Goal: Use online tool/utility: Utilize a website feature to perform a specific function

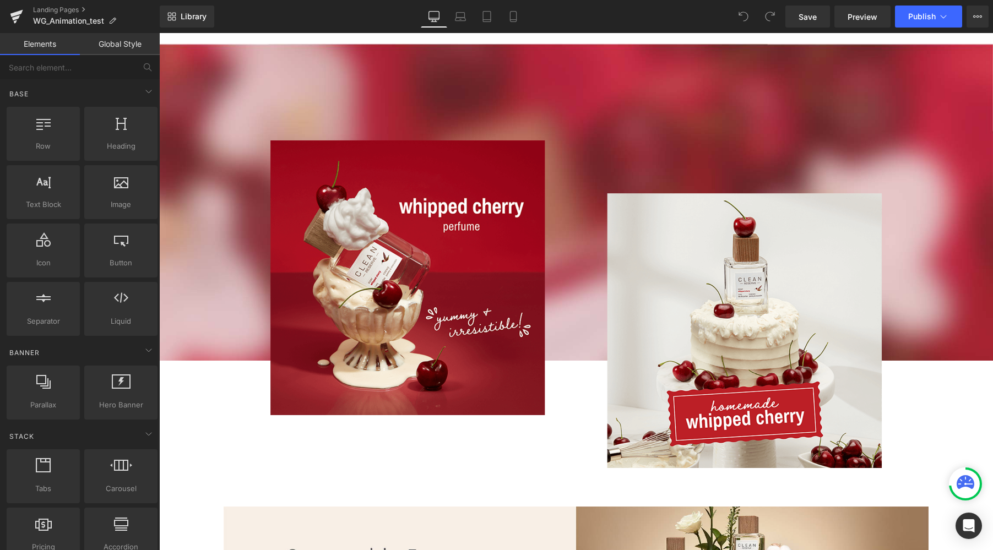
scroll to position [1989, 0]
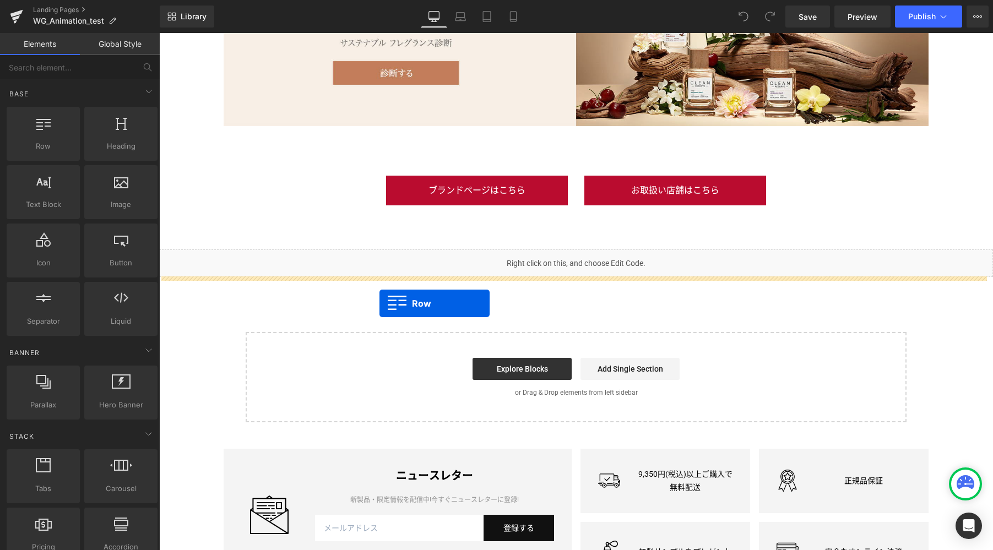
drag, startPoint x: 192, startPoint y: 161, endPoint x: 379, endPoint y: 303, distance: 235.8
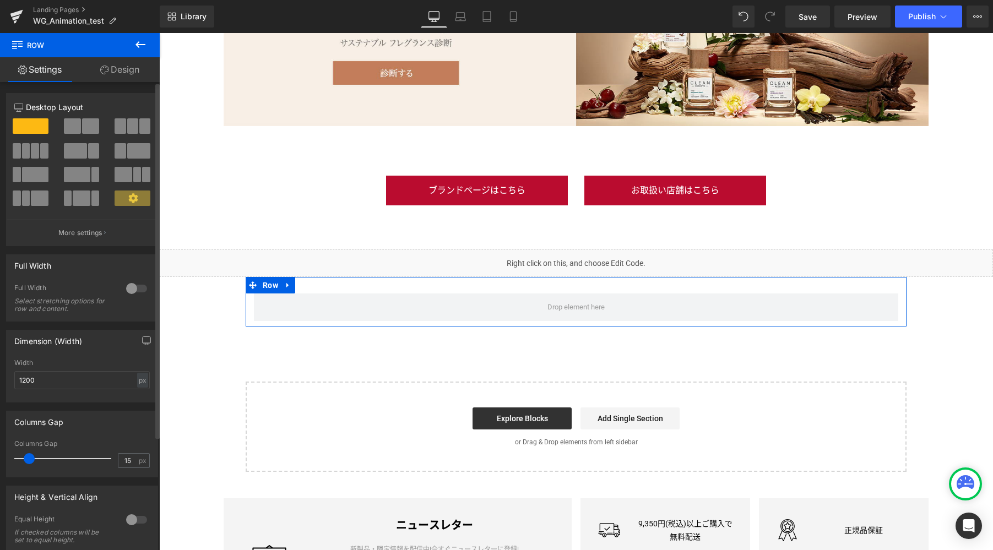
click at [86, 131] on span at bounding box center [90, 125] width 17 height 15
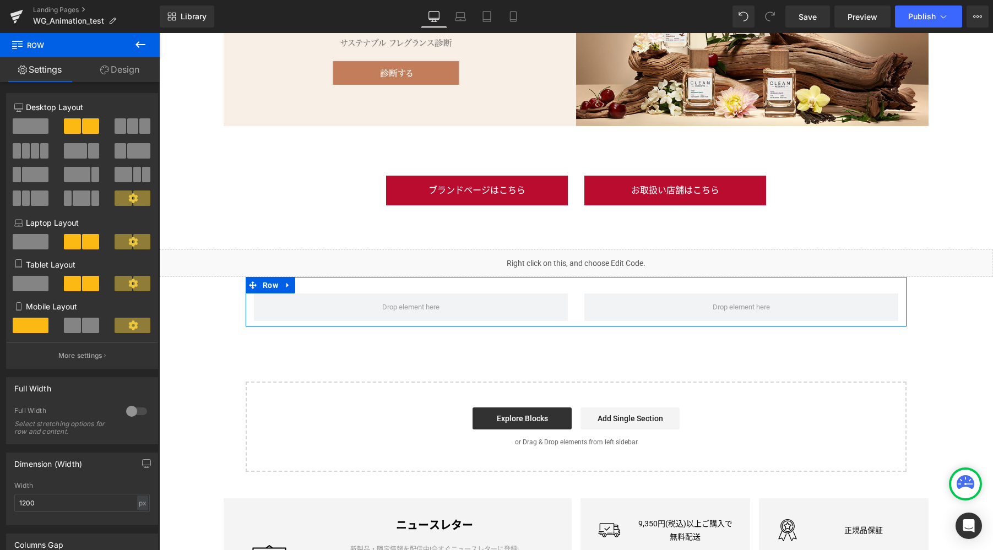
click at [129, 73] on link "Design" at bounding box center [120, 69] width 80 height 25
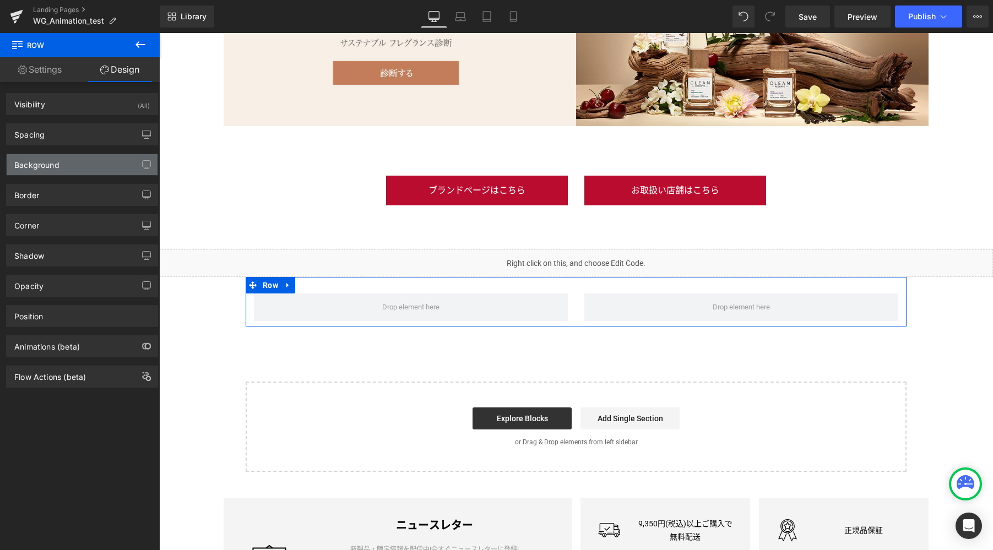
click at [88, 166] on div "Background" at bounding box center [82, 164] width 151 height 21
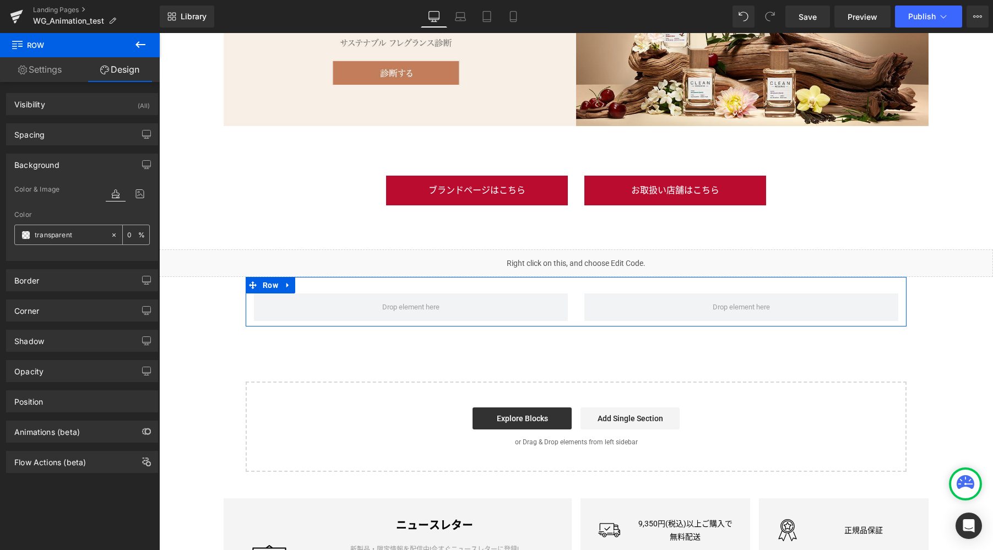
click at [26, 237] on span at bounding box center [25, 235] width 9 height 9
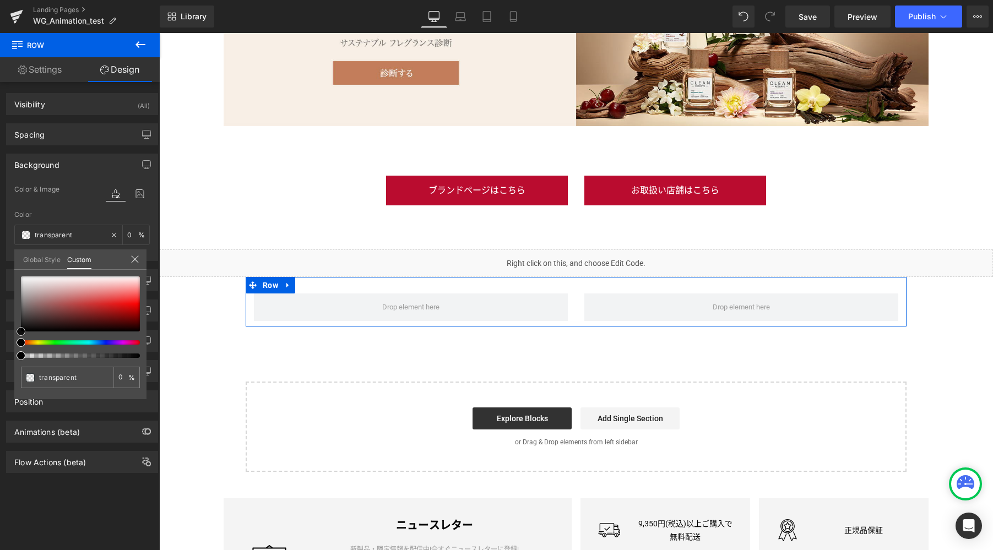
type input "#b33737"
type input "100"
type input "#b33737"
type input "100"
click at [84, 306] on div at bounding box center [80, 303] width 119 height 55
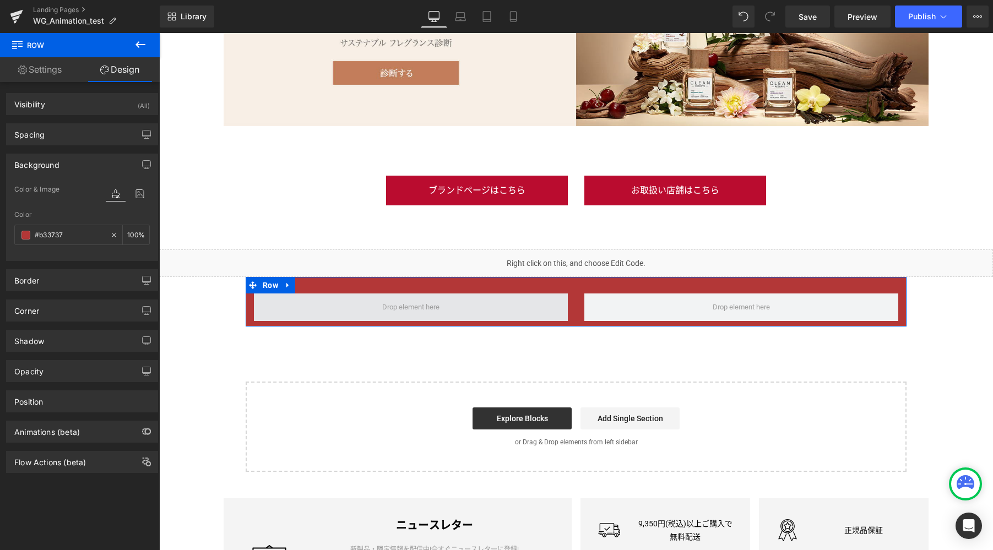
click at [289, 312] on span at bounding box center [411, 307] width 314 height 28
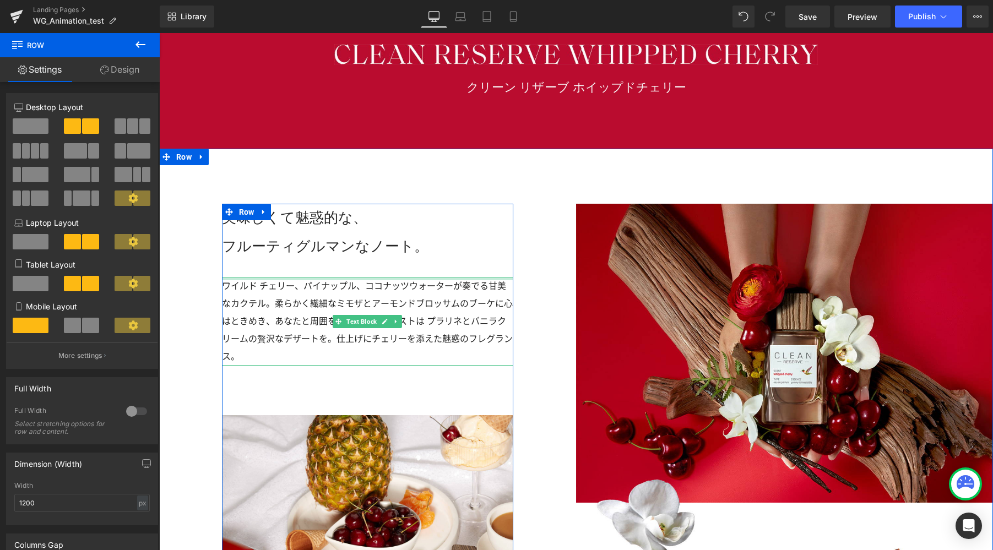
scroll to position [628, 0]
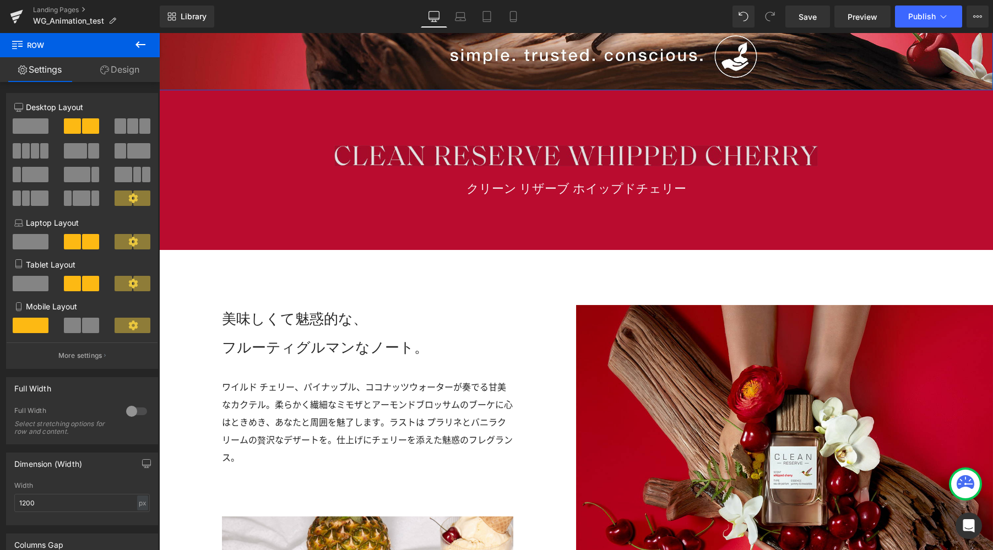
click at [612, 151] on img at bounding box center [575, 155] width 483 height 21
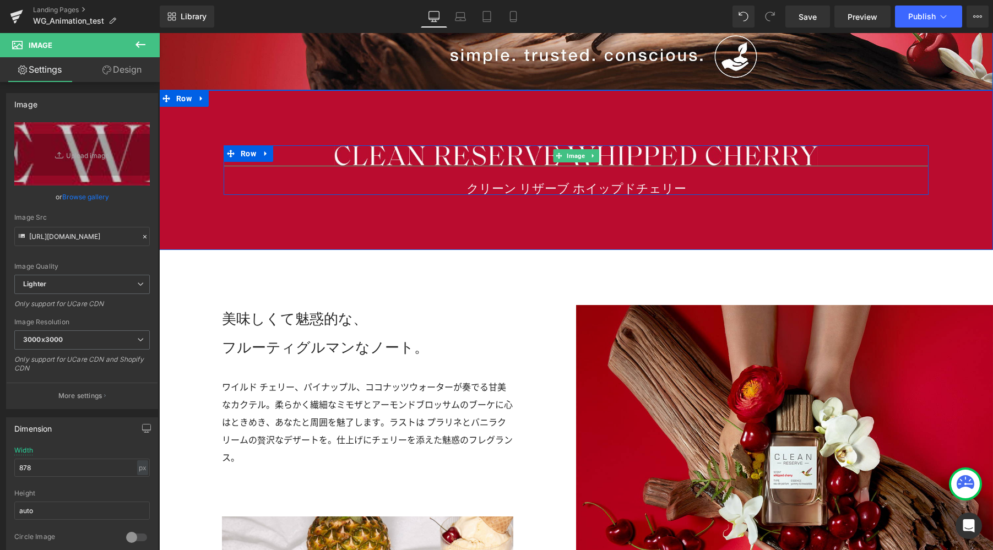
click at [590, 155] on icon at bounding box center [593, 156] width 6 height 7
drag, startPoint x: 584, startPoint y: 157, endPoint x: 595, endPoint y: 181, distance: 26.4
click at [584, 157] on icon at bounding box center [587, 156] width 6 height 6
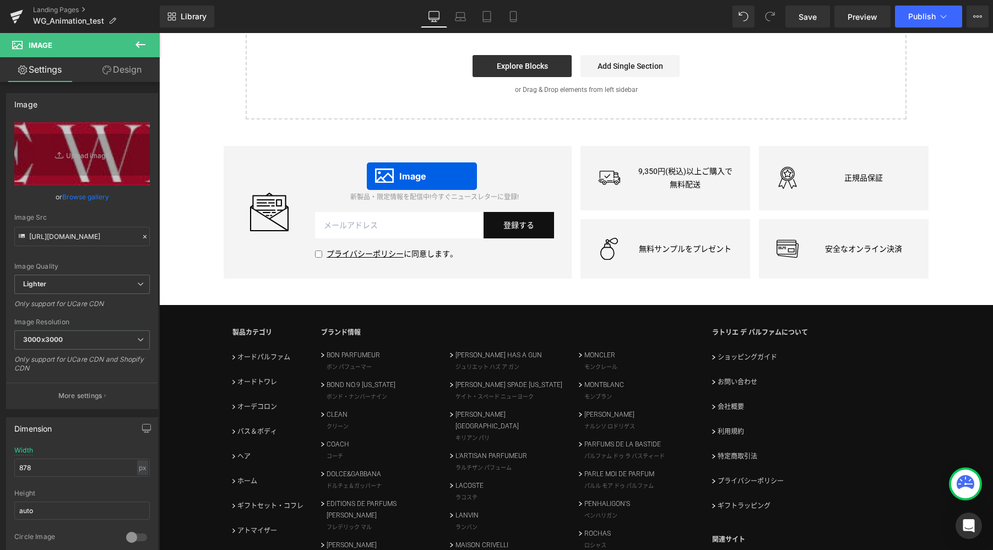
scroll to position [2089, 0]
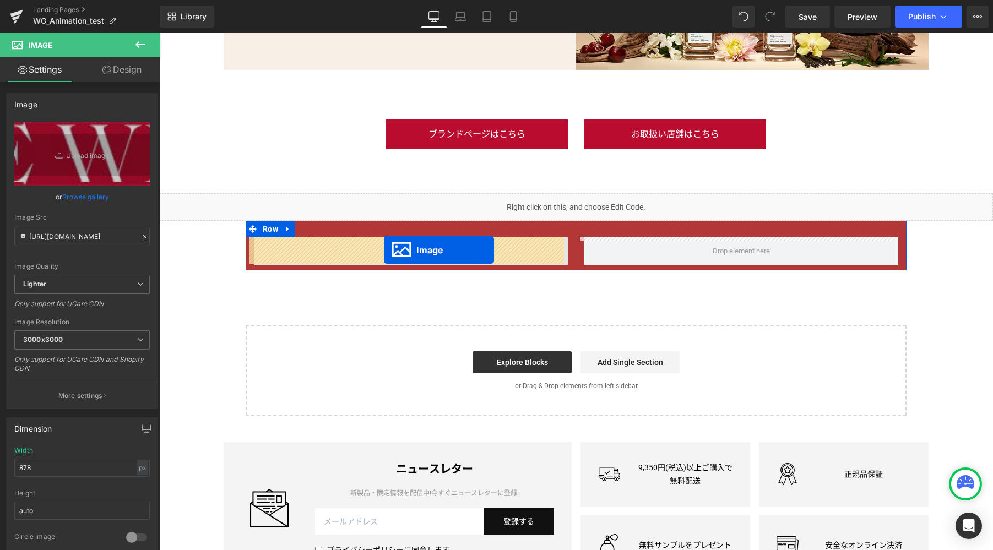
drag, startPoint x: 550, startPoint y: 194, endPoint x: 384, endPoint y: 250, distance: 175.4
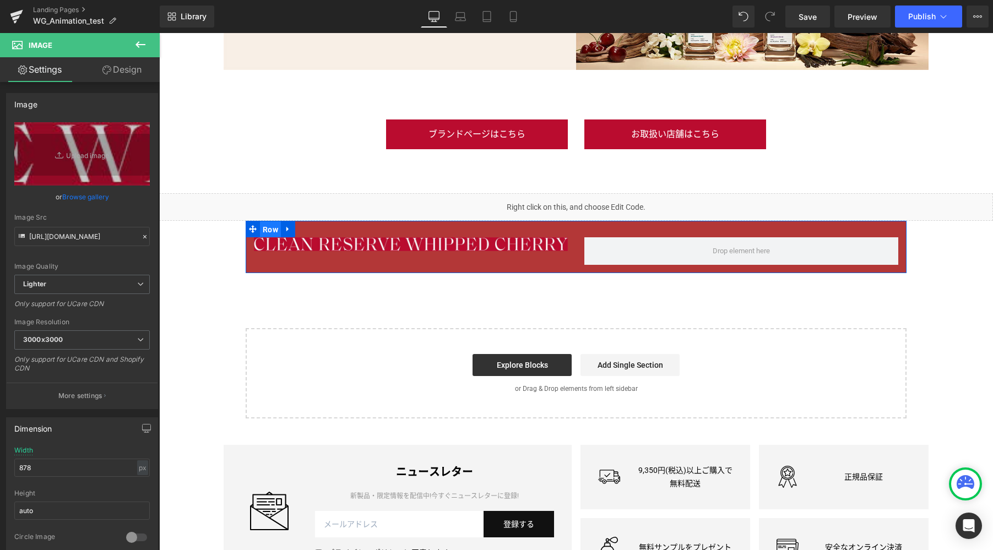
click at [263, 231] on span "Row" at bounding box center [270, 229] width 21 height 17
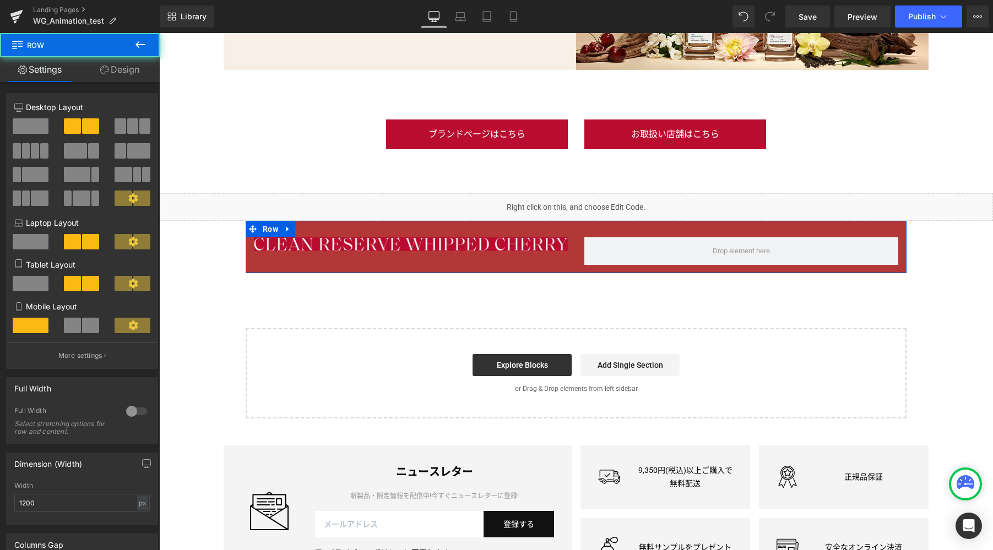
click at [120, 76] on link "Design" at bounding box center [120, 69] width 80 height 25
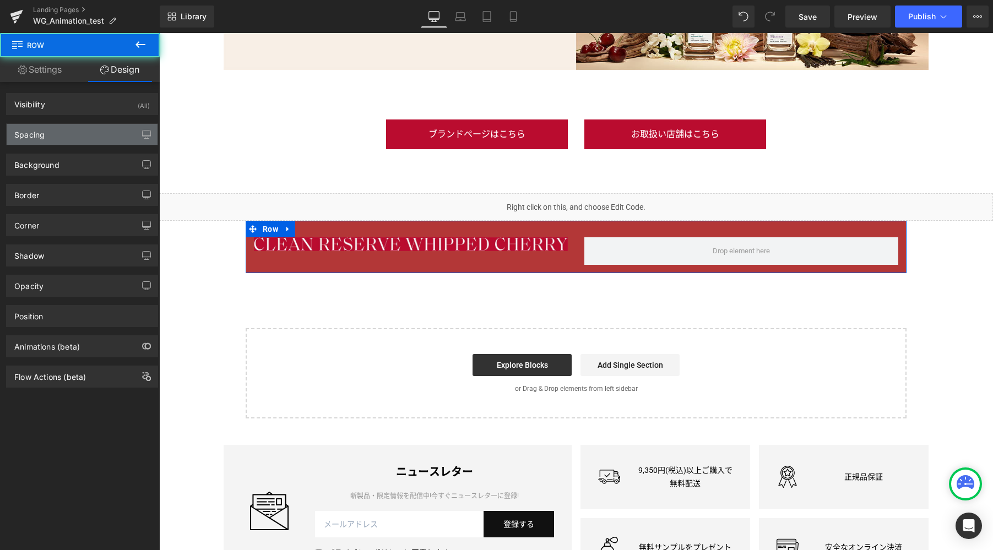
type input "0"
type input "30"
type input "0"
type input "10"
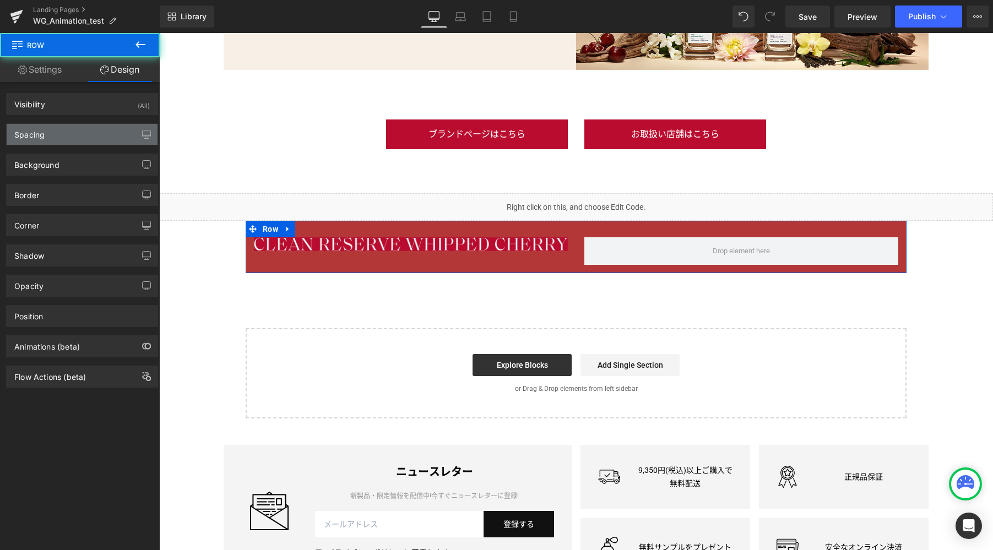
type input "0"
click at [90, 134] on div "Spacing" at bounding box center [82, 134] width 151 height 21
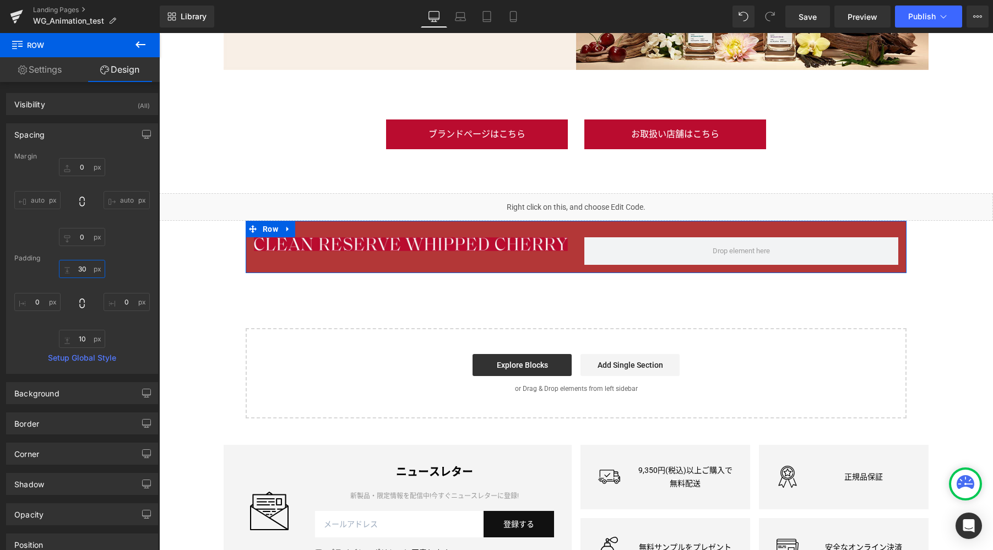
click at [86, 271] on input "30" at bounding box center [82, 269] width 46 height 18
type input "0"
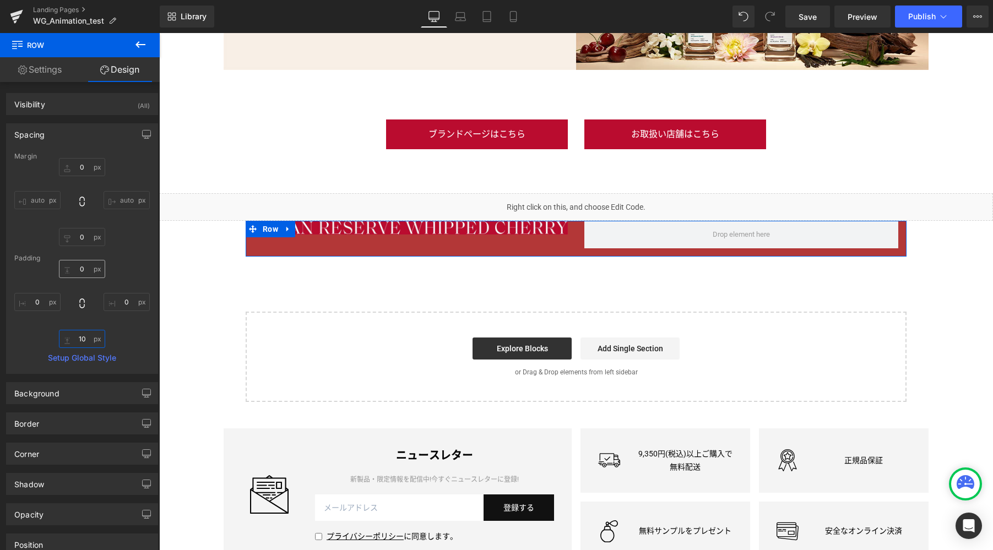
type input "0"
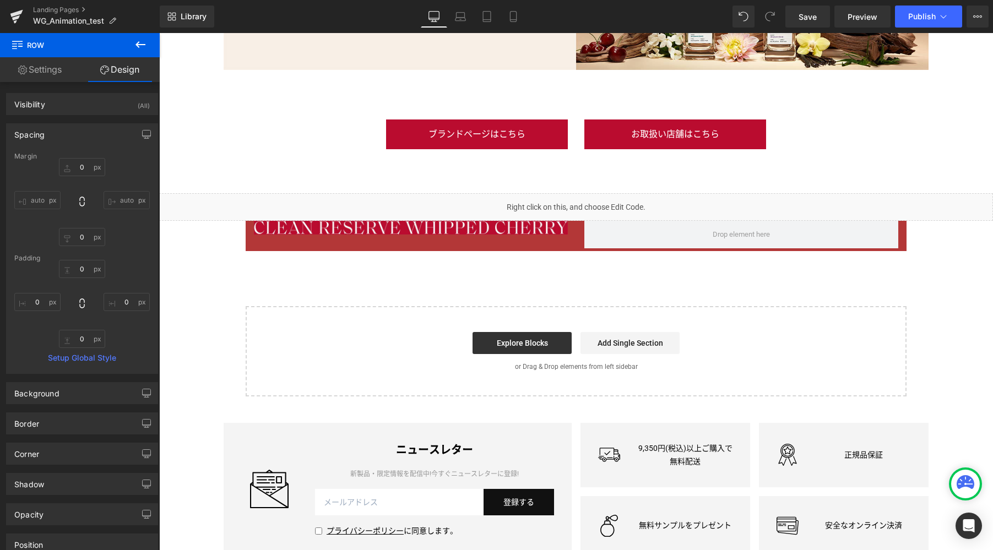
drag, startPoint x: 557, startPoint y: 274, endPoint x: 595, endPoint y: 275, distance: 37.4
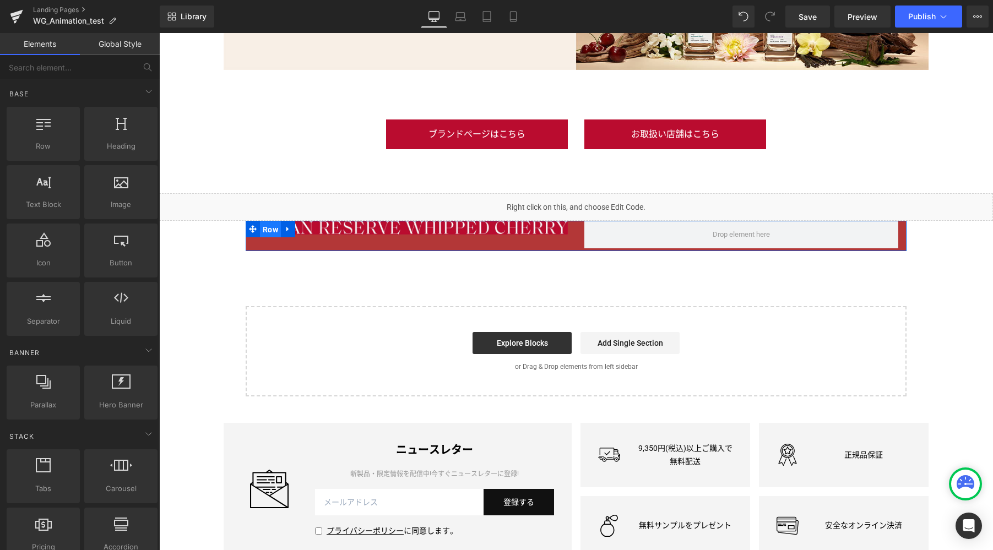
click at [265, 231] on span "Row" at bounding box center [270, 229] width 21 height 17
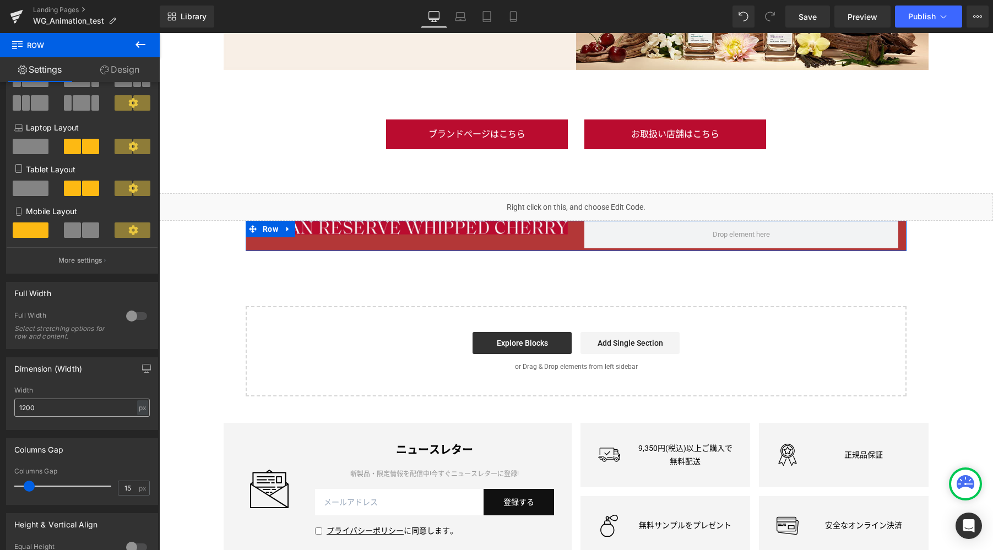
scroll to position [115, 0]
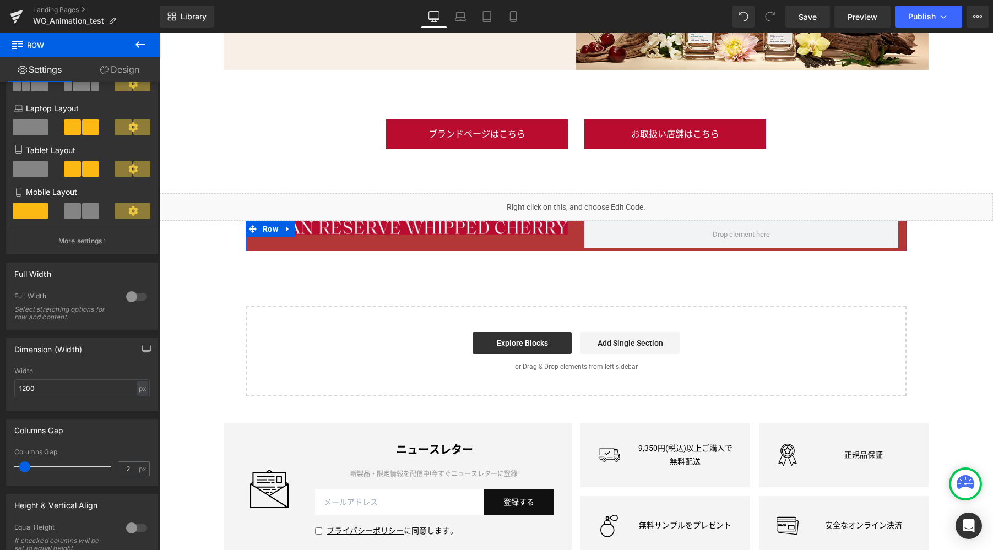
type input "0"
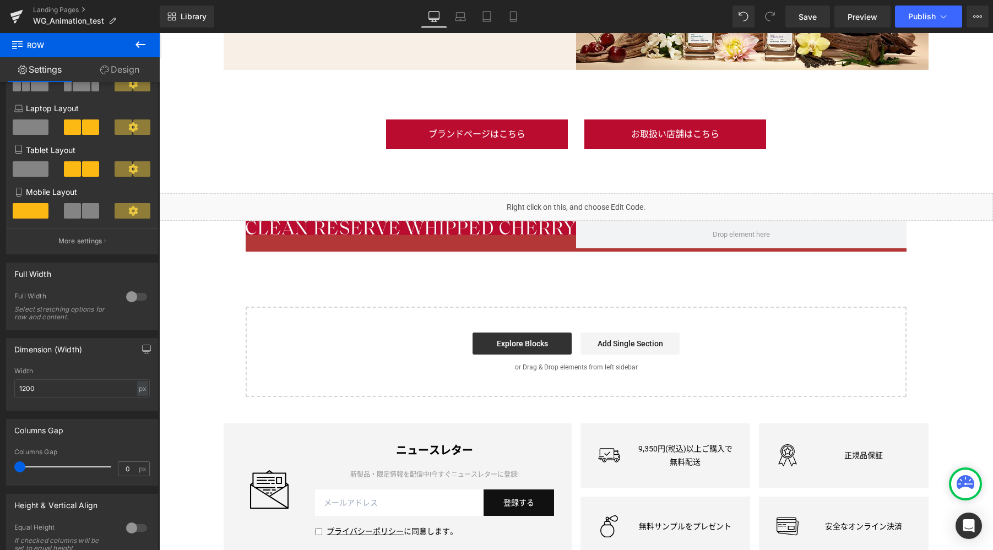
drag, startPoint x: 30, startPoint y: 466, endPoint x: -75, endPoint y: 461, distance: 105.3
click at [0, 461] on html "Row You are previewing how the will restyle your page. You can not edit Element…" at bounding box center [496, 275] width 993 height 550
click at [140, 43] on icon at bounding box center [140, 44] width 13 height 13
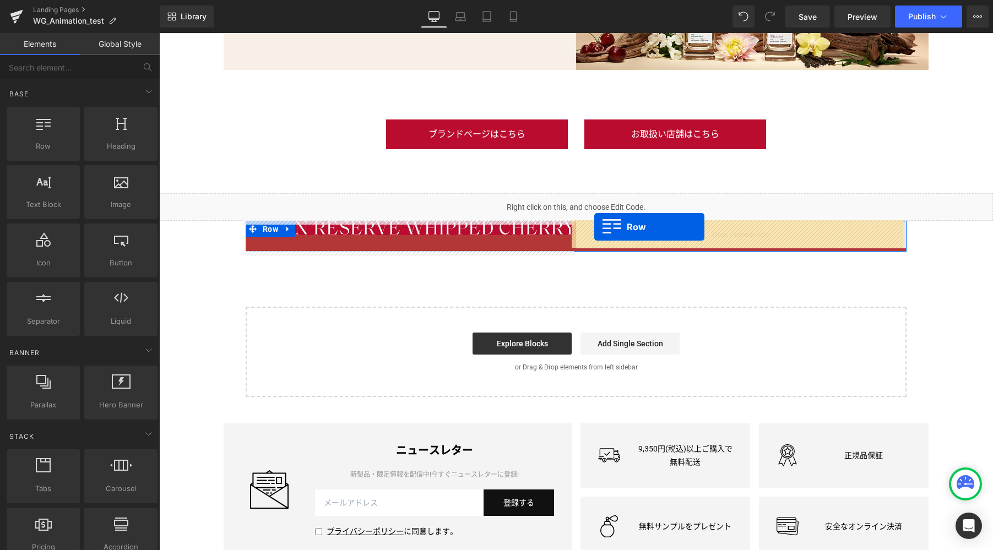
drag, startPoint x: 214, startPoint y: 170, endPoint x: 594, endPoint y: 227, distance: 384.8
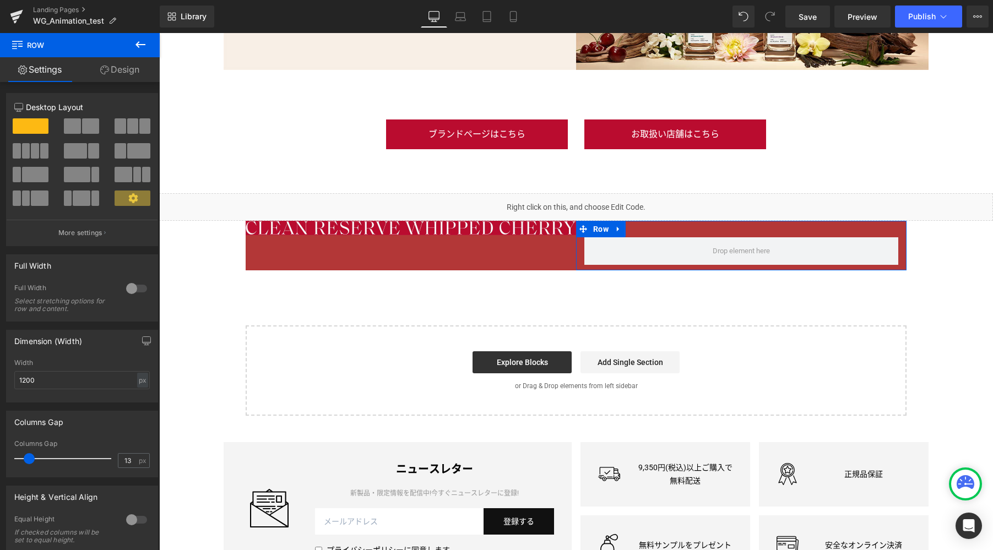
type input "0"
drag, startPoint x: 29, startPoint y: 459, endPoint x: 40, endPoint y: 445, distance: 17.2
click at [0, 451] on html "Row You are previewing how the will restyle your page. You can not edit Element…" at bounding box center [496, 275] width 993 height 550
click at [137, 381] on div "px" at bounding box center [142, 380] width 11 height 15
click at [135, 395] on li "%" at bounding box center [142, 397] width 14 height 16
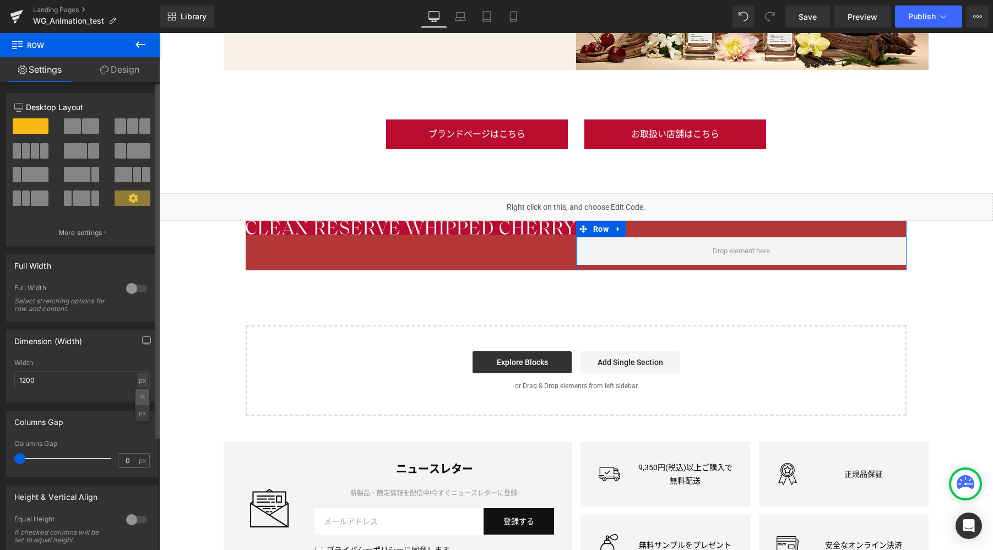
type input "100"
click at [129, 73] on link "Design" at bounding box center [120, 69] width 80 height 25
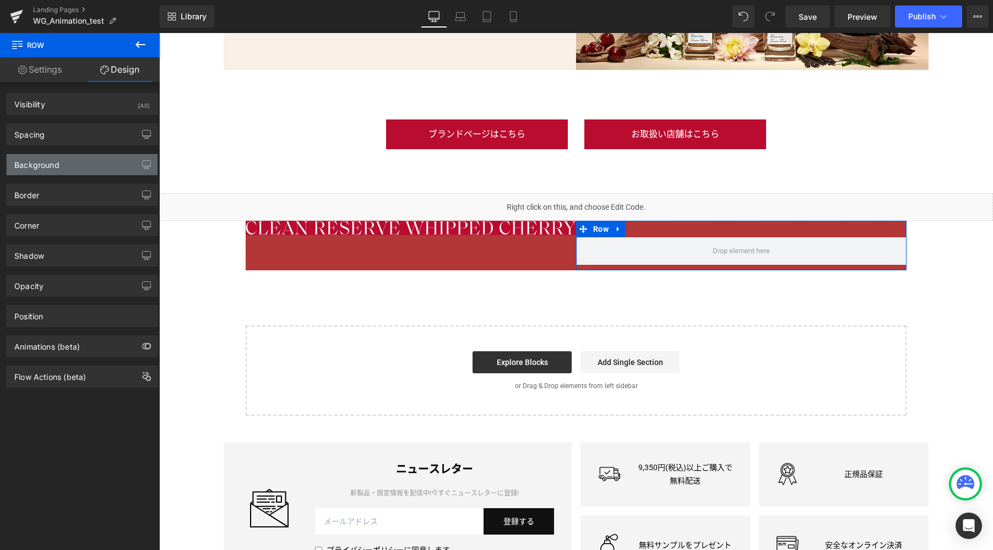
click at [80, 163] on div "Background" at bounding box center [82, 164] width 151 height 21
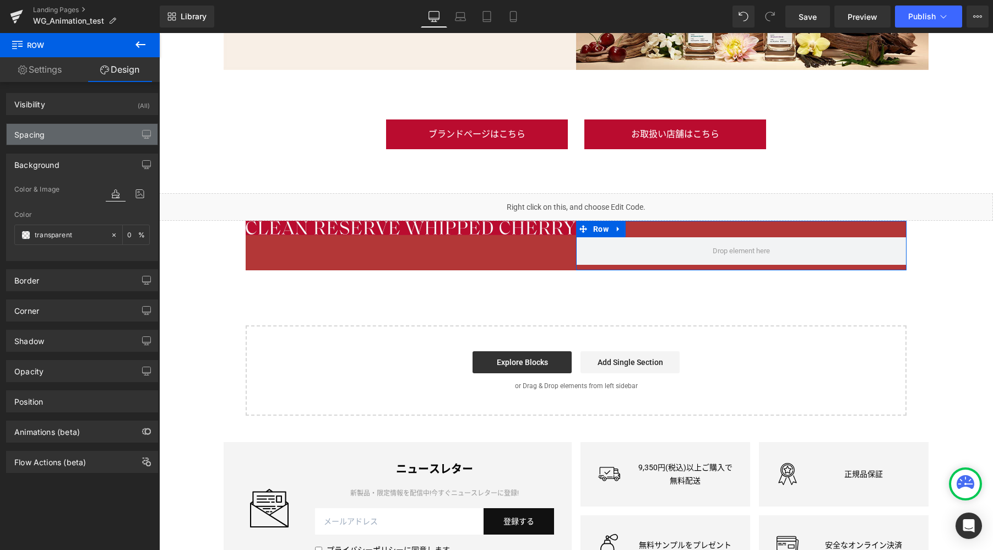
click at [83, 141] on div "Spacing" at bounding box center [82, 134] width 151 height 21
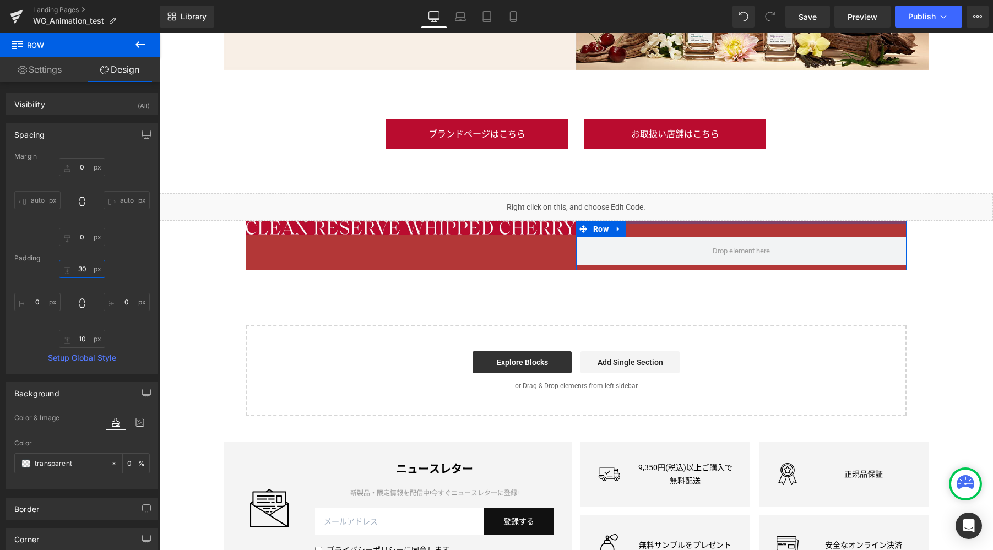
click at [86, 272] on input "30" at bounding box center [82, 269] width 46 height 18
click at [85, 270] on input "30" at bounding box center [82, 269] width 46 height 18
type input "0"
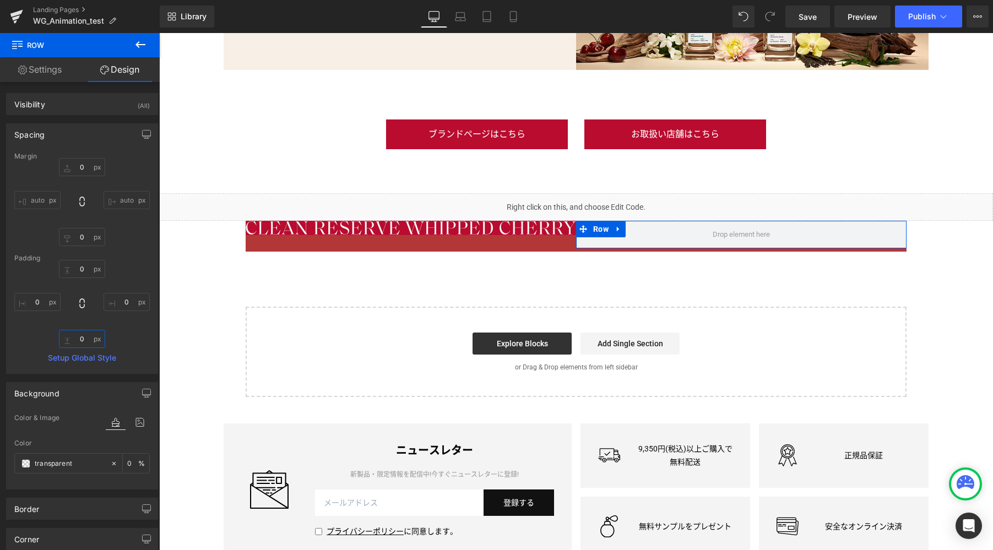
type input "0"
click at [59, 72] on link "Settings" at bounding box center [40, 69] width 80 height 25
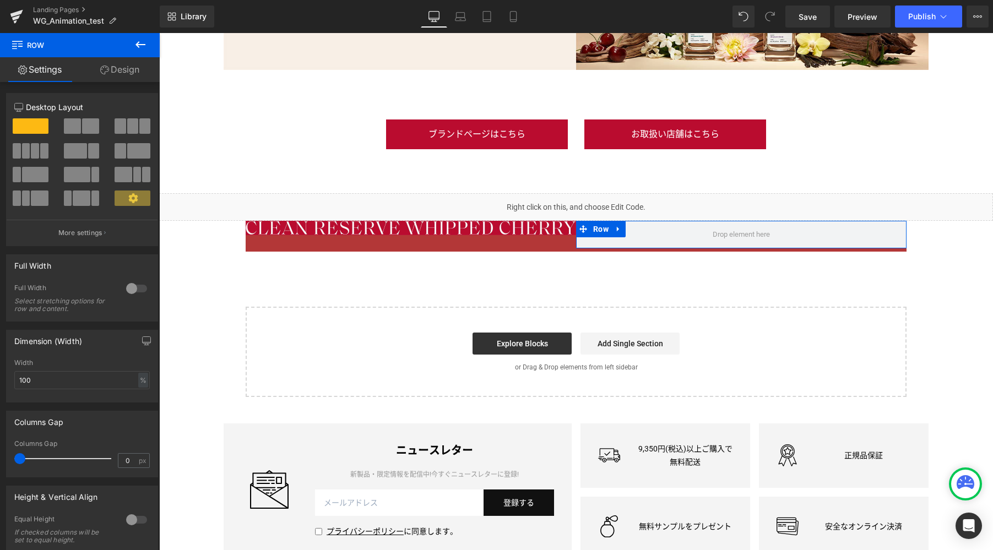
click at [115, 73] on link "Design" at bounding box center [120, 69] width 80 height 25
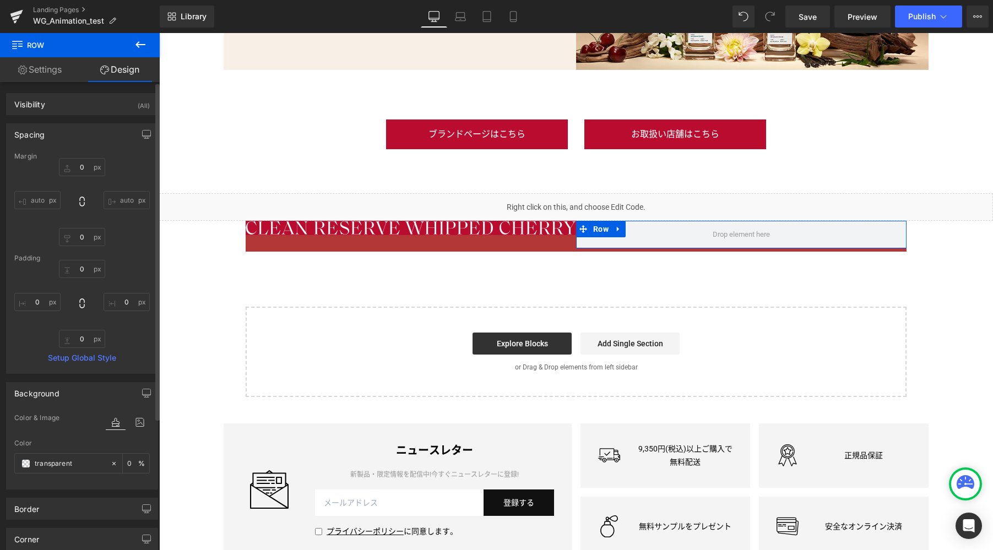
type input "0"
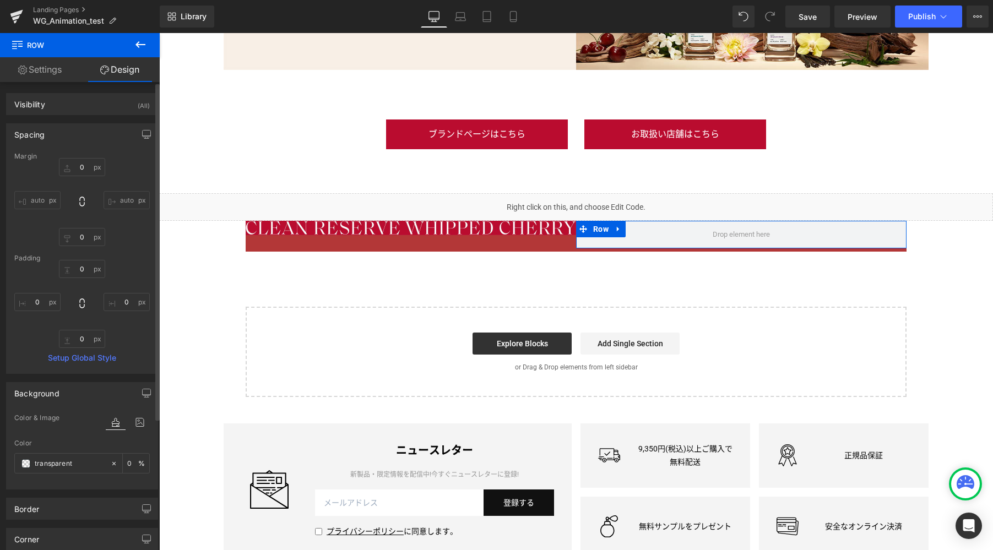
type input "0"
click at [26, 461] on span at bounding box center [25, 463] width 9 height 9
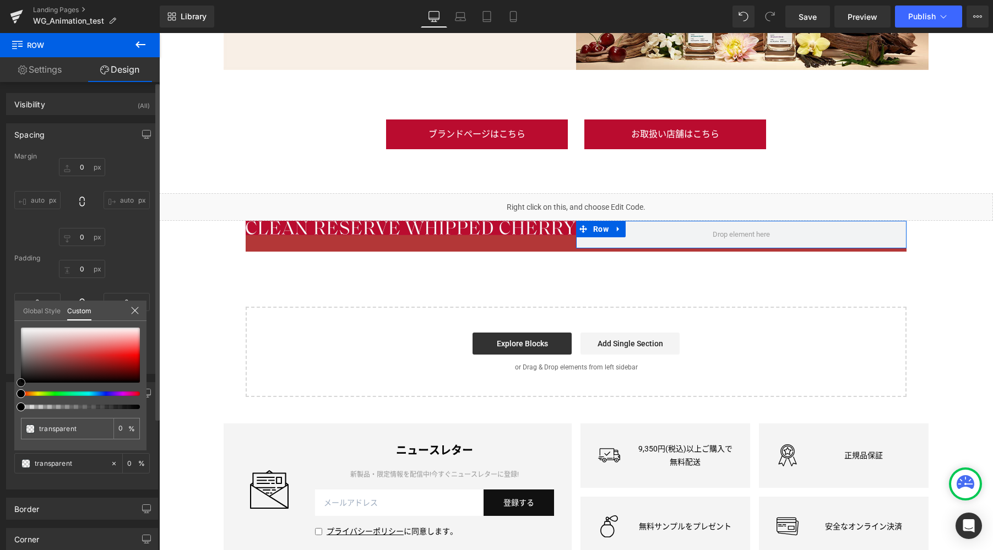
type input "#6c3131"
type input "100"
type input "#6c3131"
type input "100"
type input "#733535"
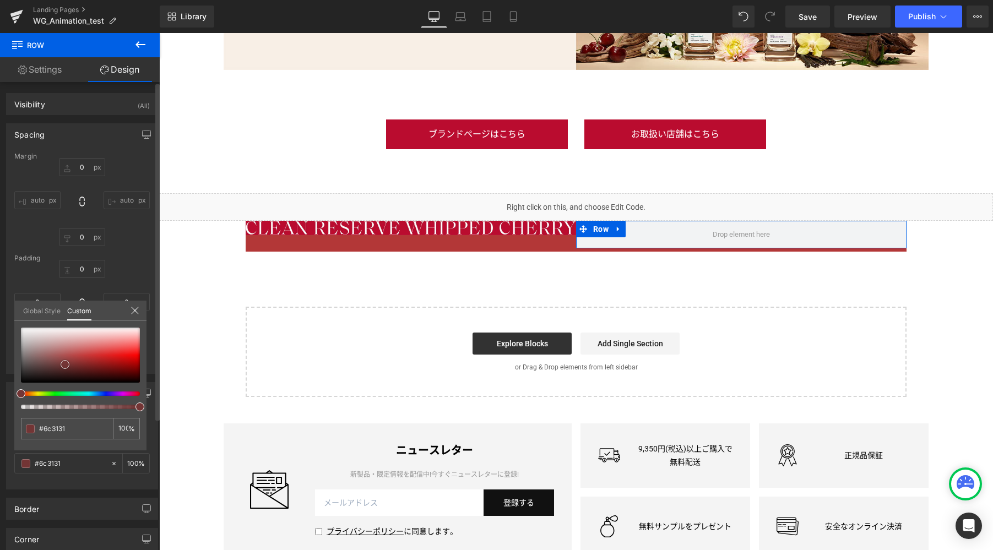
type input "#733535"
type input "#7d3939"
type input "#c19494"
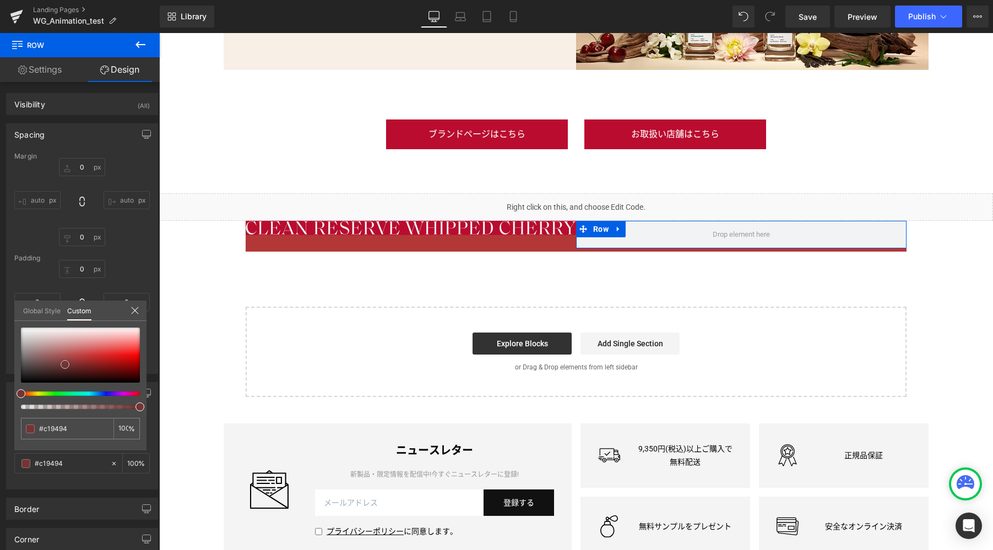
type input "#ffffff"
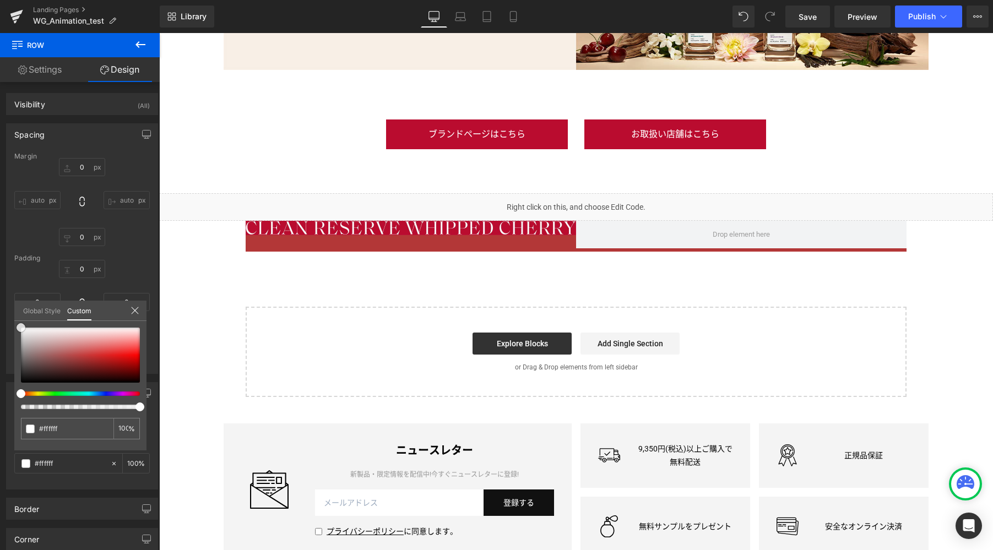
drag, startPoint x: 65, startPoint y: 365, endPoint x: -89, endPoint y: 208, distance: 220.0
click at [0, 208] on html "Row You are previewing how the will restyle your page. You can not edit Element…" at bounding box center [496, 275] width 993 height 550
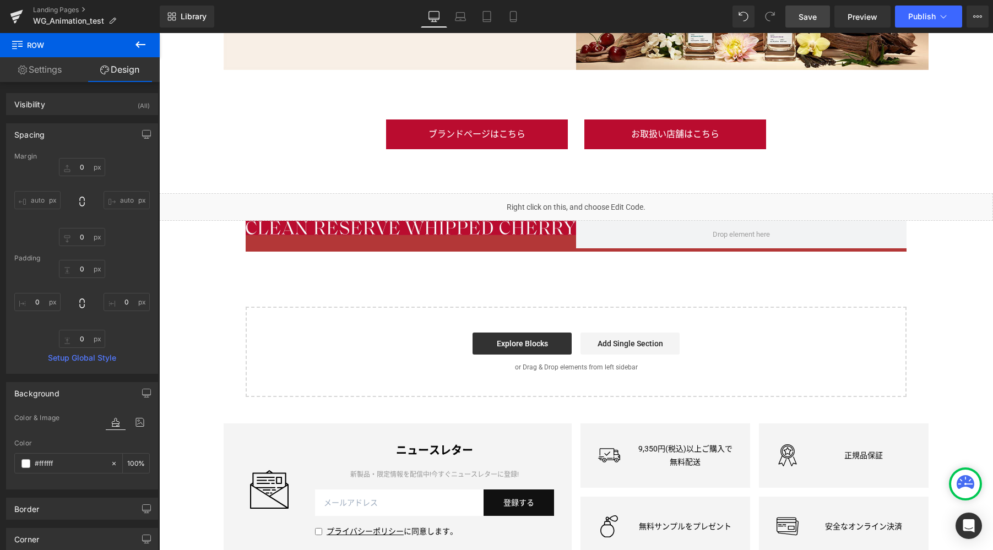
drag, startPoint x: 806, startPoint y: 13, endPoint x: 798, endPoint y: 31, distance: 19.0
click at [806, 13] on span "Save" at bounding box center [807, 17] width 18 height 12
click at [140, 43] on icon at bounding box center [140, 44] width 13 height 13
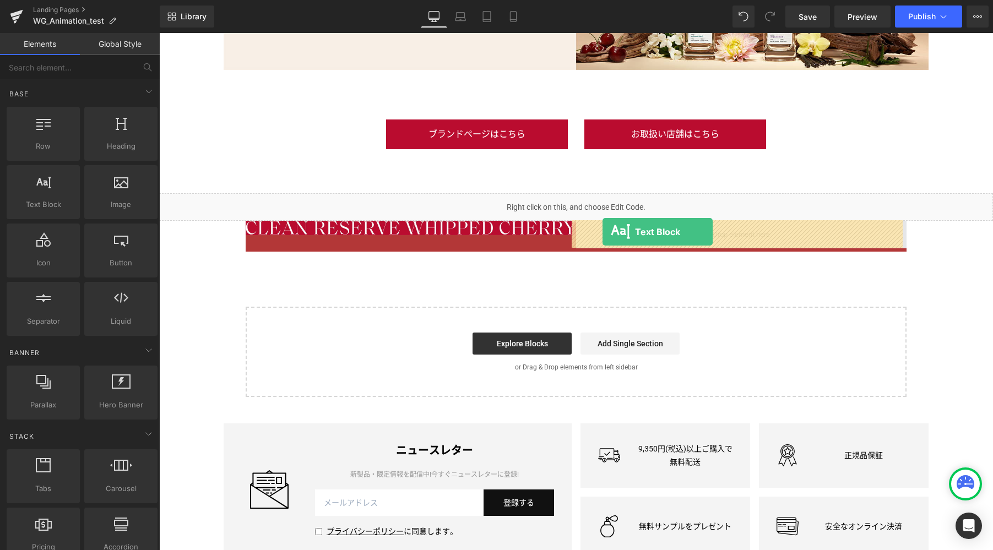
drag, startPoint x: 218, startPoint y: 242, endPoint x: 602, endPoint y: 232, distance: 384.5
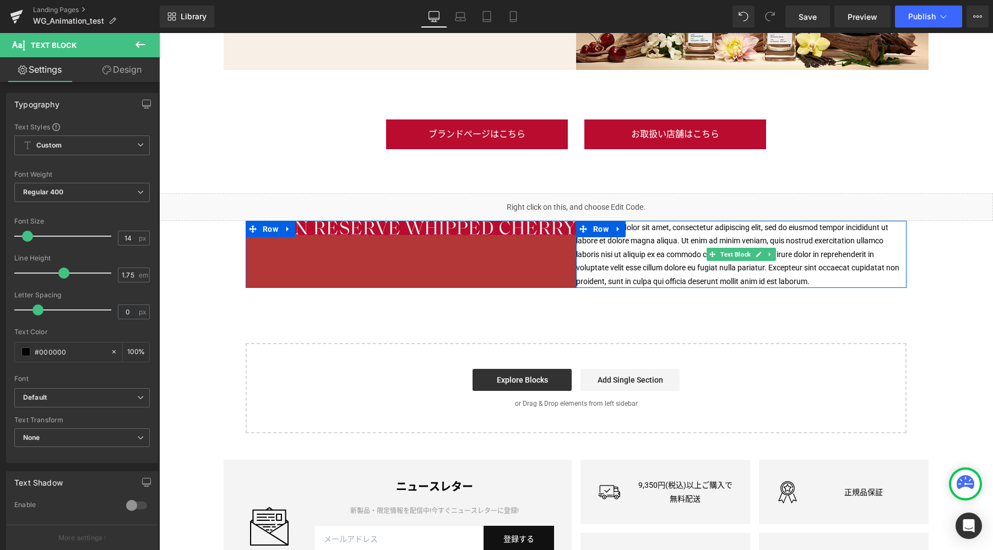
click at [637, 271] on p "Lorem ipsum dolor sit amet, consectetur adipiscing elit, sed do eiusmod tempor …" at bounding box center [741, 255] width 330 height 68
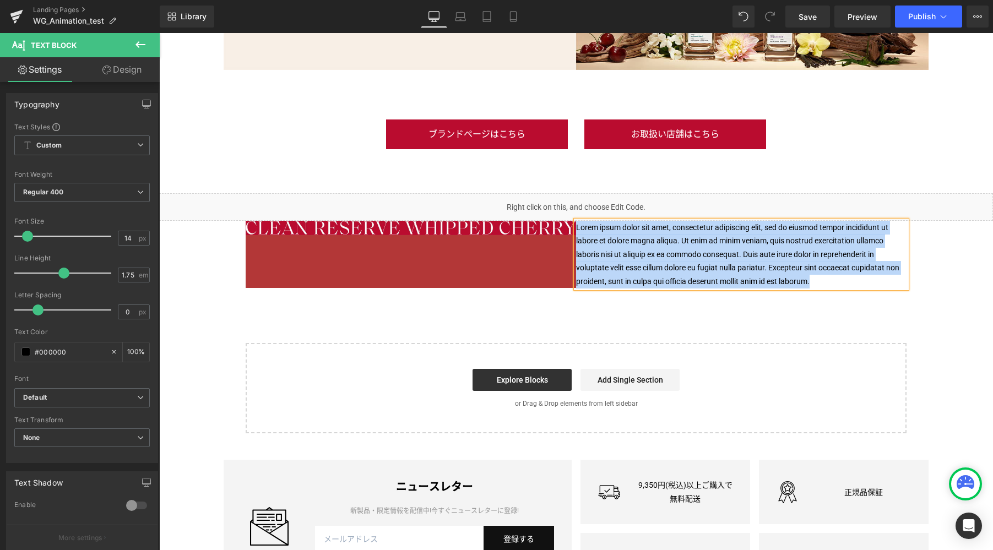
copy p "Lorem ipsum dolor sit amet, consectetur adipiscing elit, sed do eiusmod tempor …"
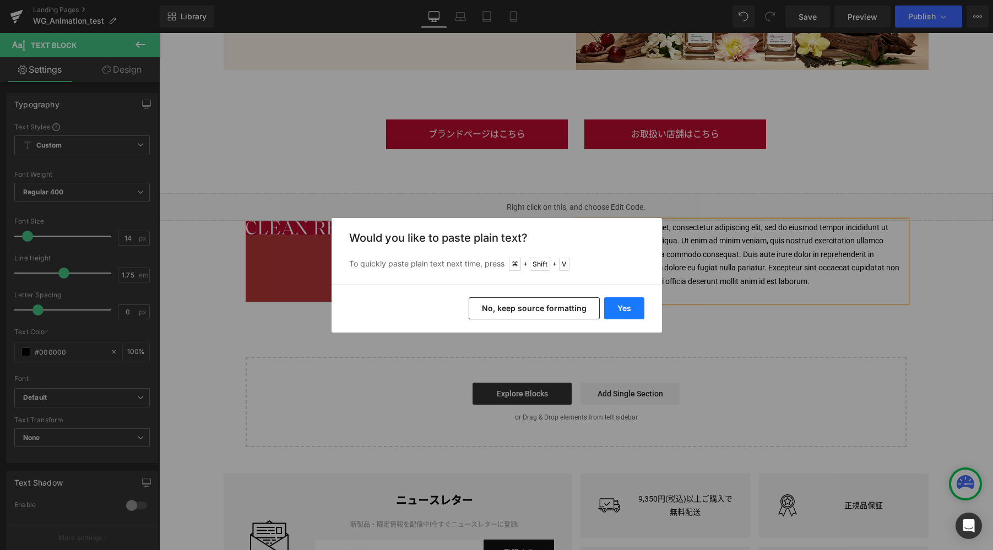
click at [622, 307] on button "Yes" at bounding box center [624, 308] width 40 height 22
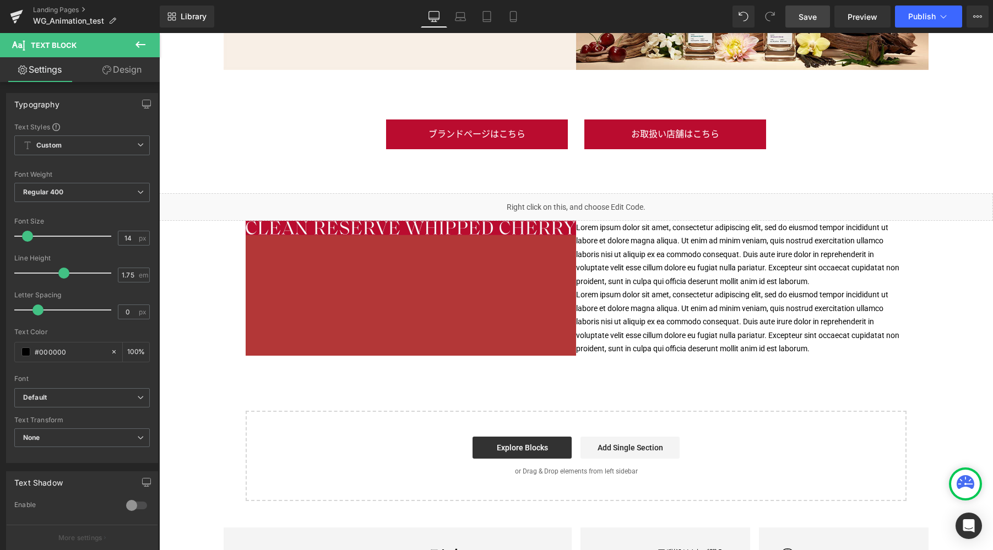
click at [806, 19] on span "Save" at bounding box center [807, 17] width 18 height 12
click at [855, 20] on span "Preview" at bounding box center [862, 17] width 30 height 12
